Goal: Navigation & Orientation: Find specific page/section

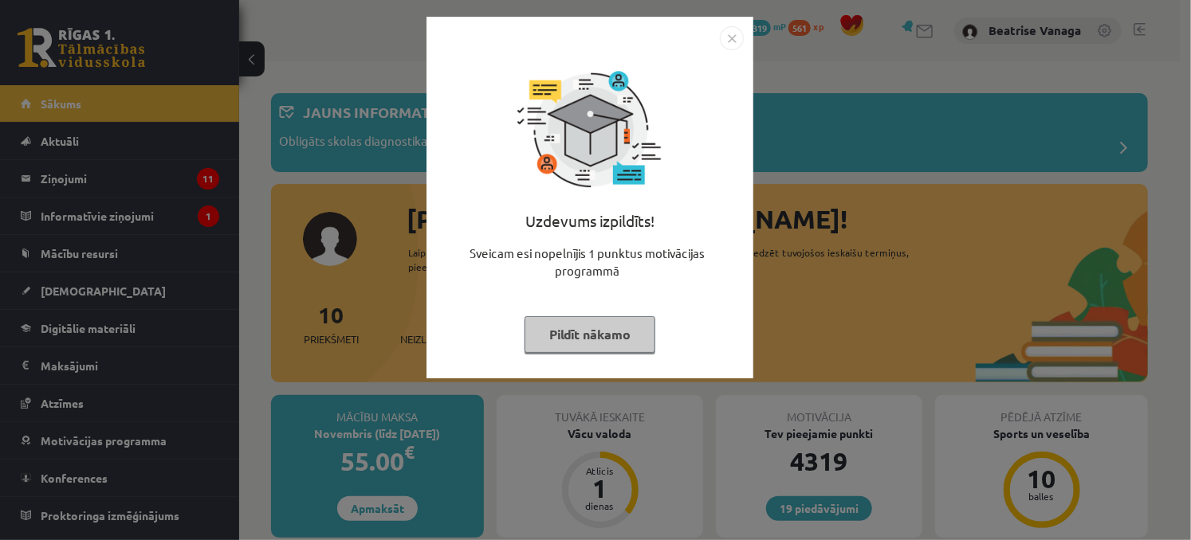
click at [725, 39] on img "Close" at bounding box center [732, 38] width 24 height 24
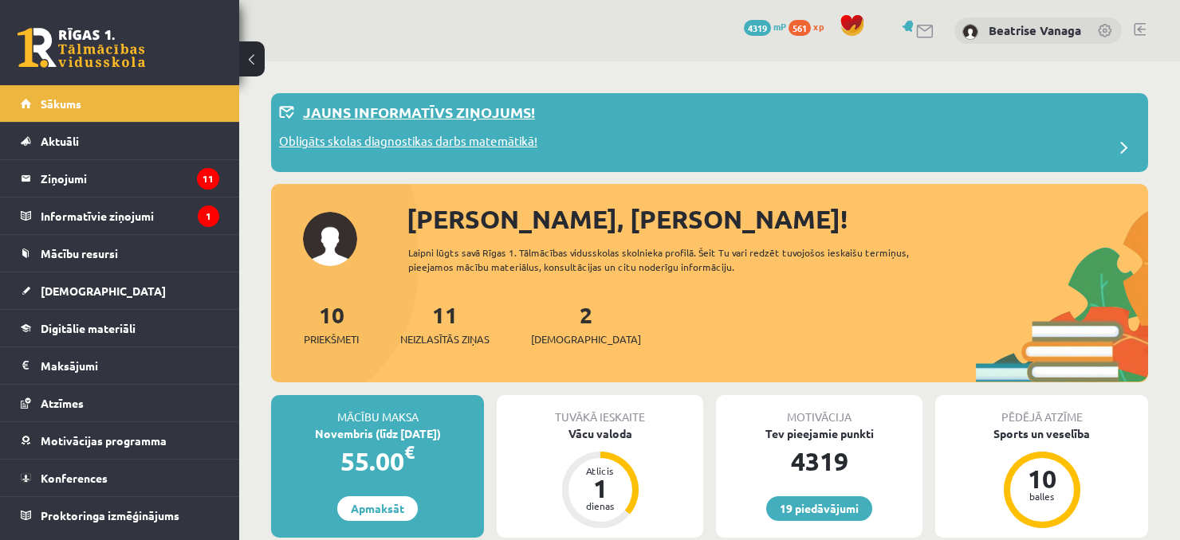
click at [463, 143] on p "Obligāts skolas diagnostikas darbs matemātikā!" at bounding box center [408, 143] width 258 height 22
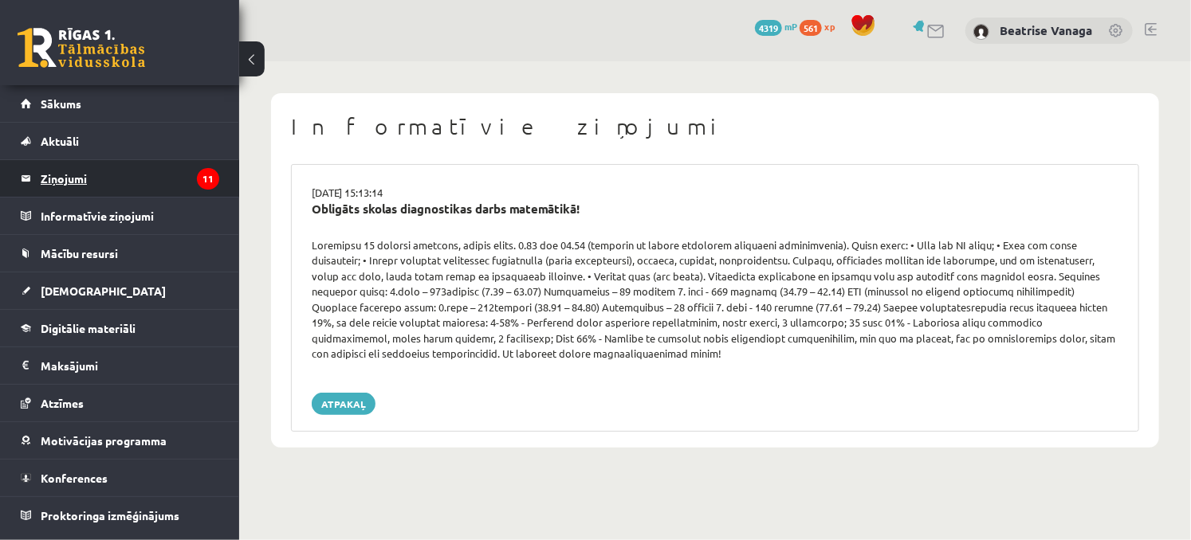
click at [169, 180] on legend "Ziņojumi 11" at bounding box center [130, 178] width 179 height 37
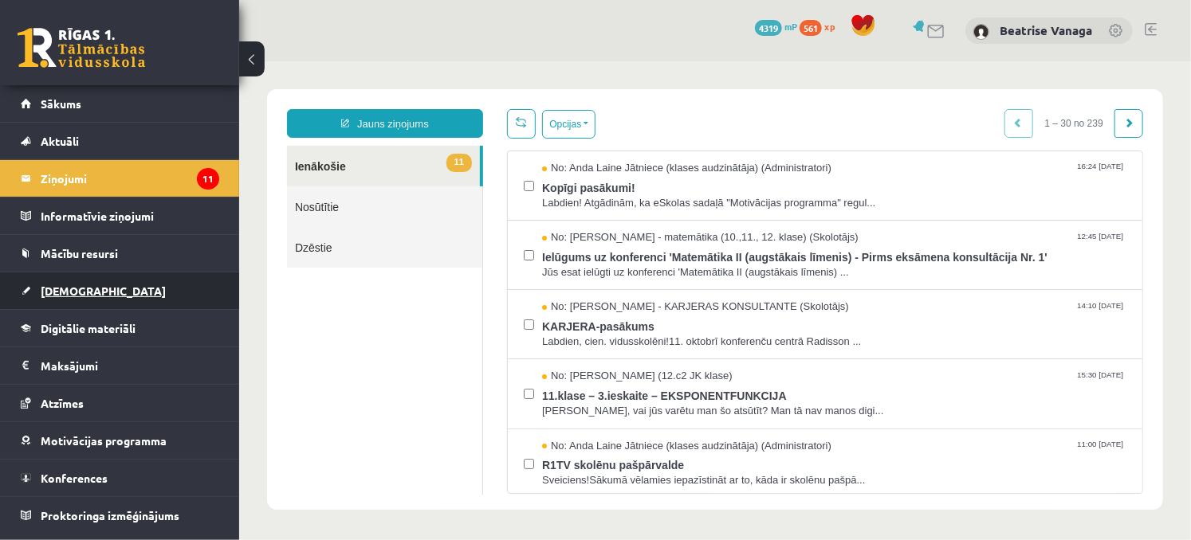
click at [70, 289] on span "[DEMOGRAPHIC_DATA]" at bounding box center [103, 291] width 125 height 14
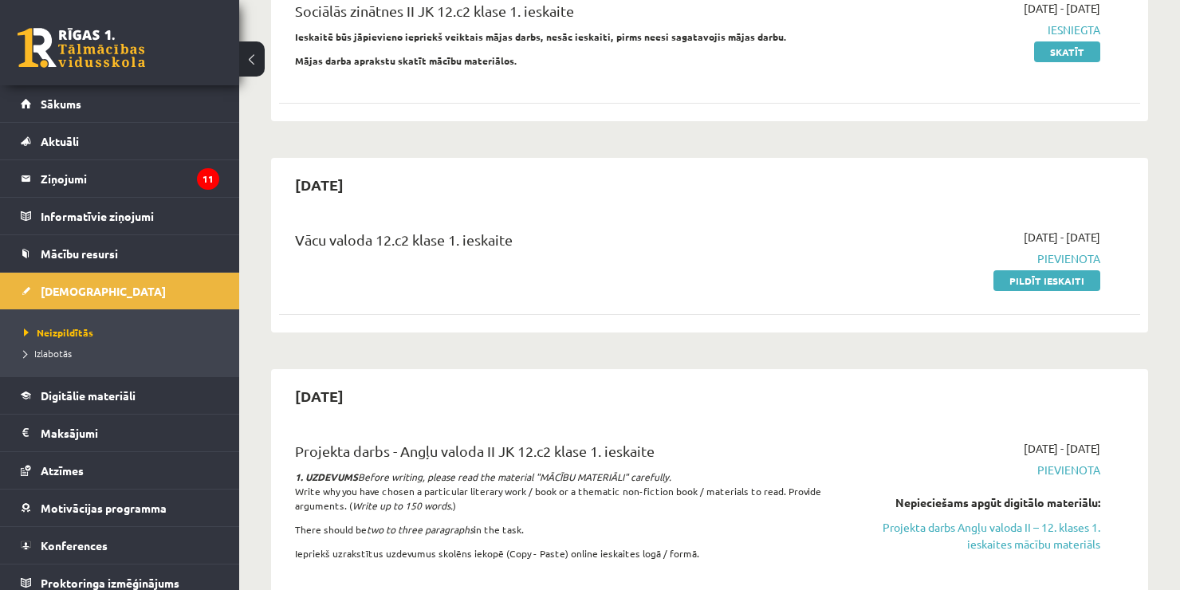
scroll to position [239, 0]
